Goal: Go to known website: Access a specific website the user already knows

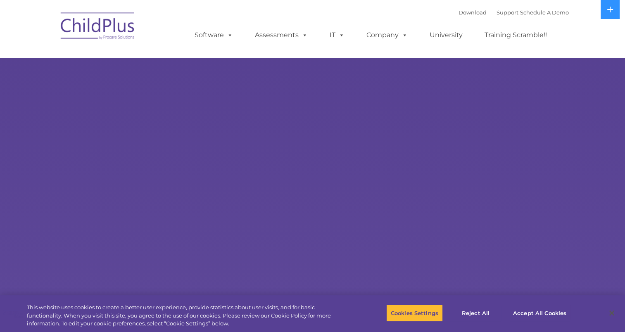
select select "MEDIUM"
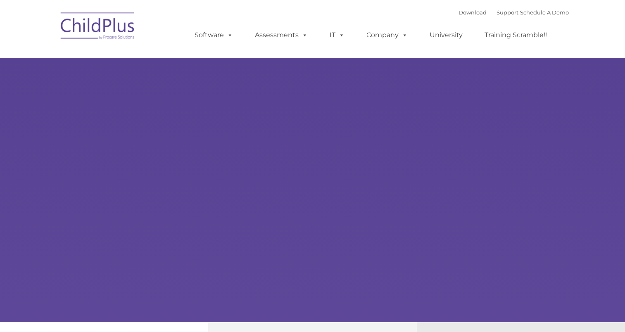
type input ""
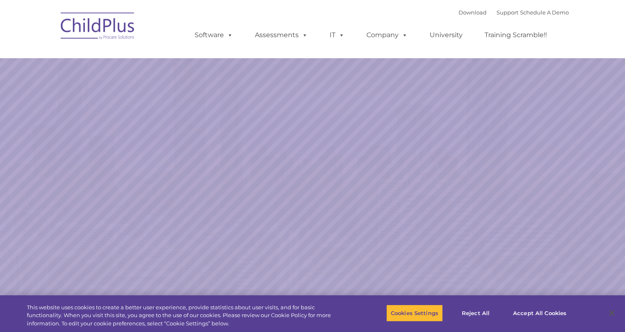
select select "MEDIUM"
